Goal: Information Seeking & Learning: Learn about a topic

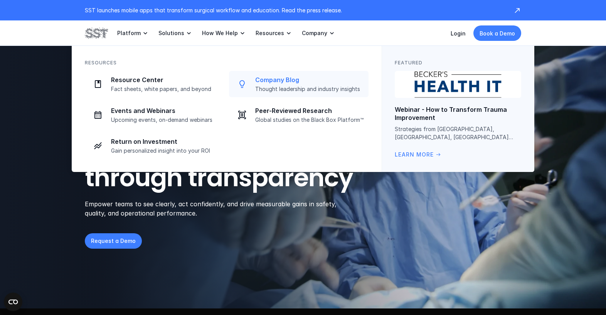
click at [269, 79] on p "Company Blog" at bounding box center [309, 80] width 109 height 8
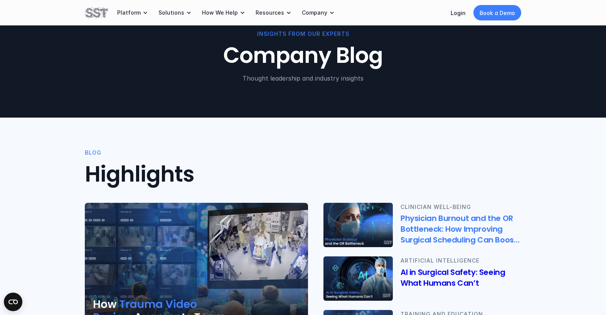
scroll to position [106, 0]
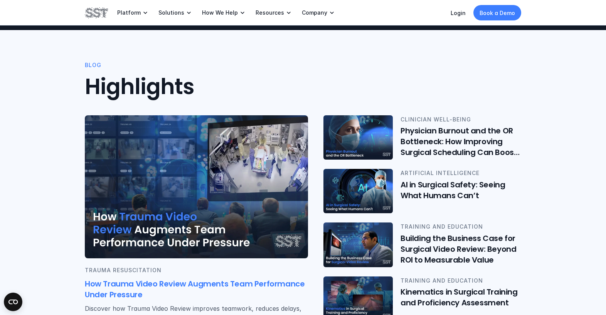
click at [144, 221] on img at bounding box center [196, 186] width 223 height 143
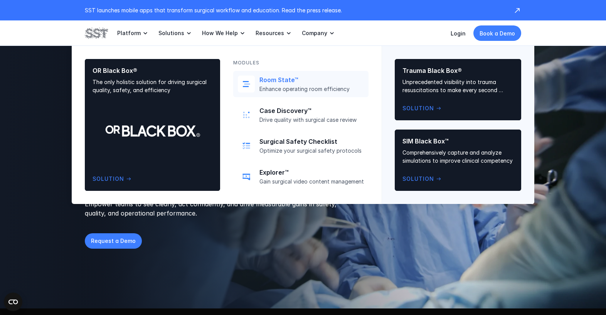
click at [279, 79] on p "Room State™" at bounding box center [312, 80] width 105 height 8
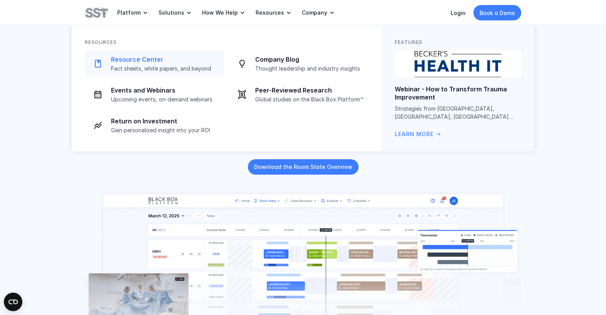
click at [142, 60] on p "Resource Center" at bounding box center [165, 60] width 109 height 8
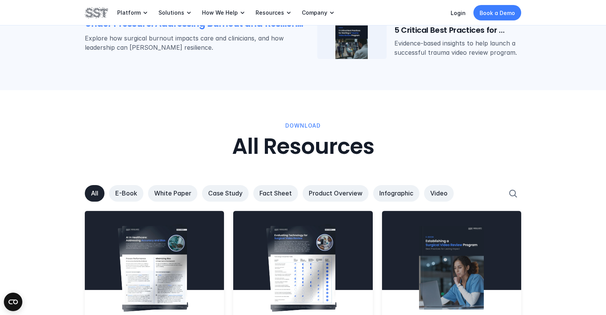
scroll to position [369, 0]
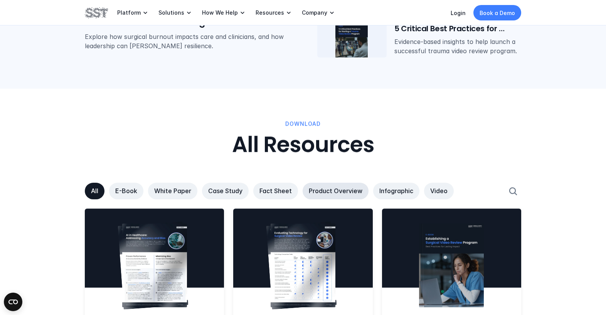
click at [335, 194] on p "Product Overview" at bounding box center [336, 191] width 54 height 8
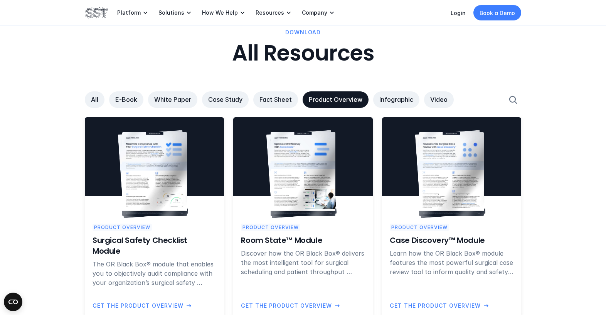
scroll to position [465, 0]
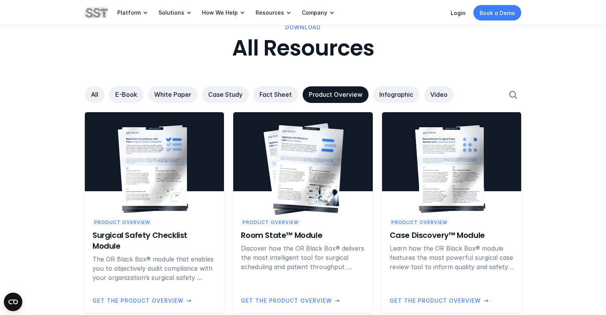
click at [302, 159] on img at bounding box center [308, 169] width 71 height 88
